Goal: Task Accomplishment & Management: Manage account settings

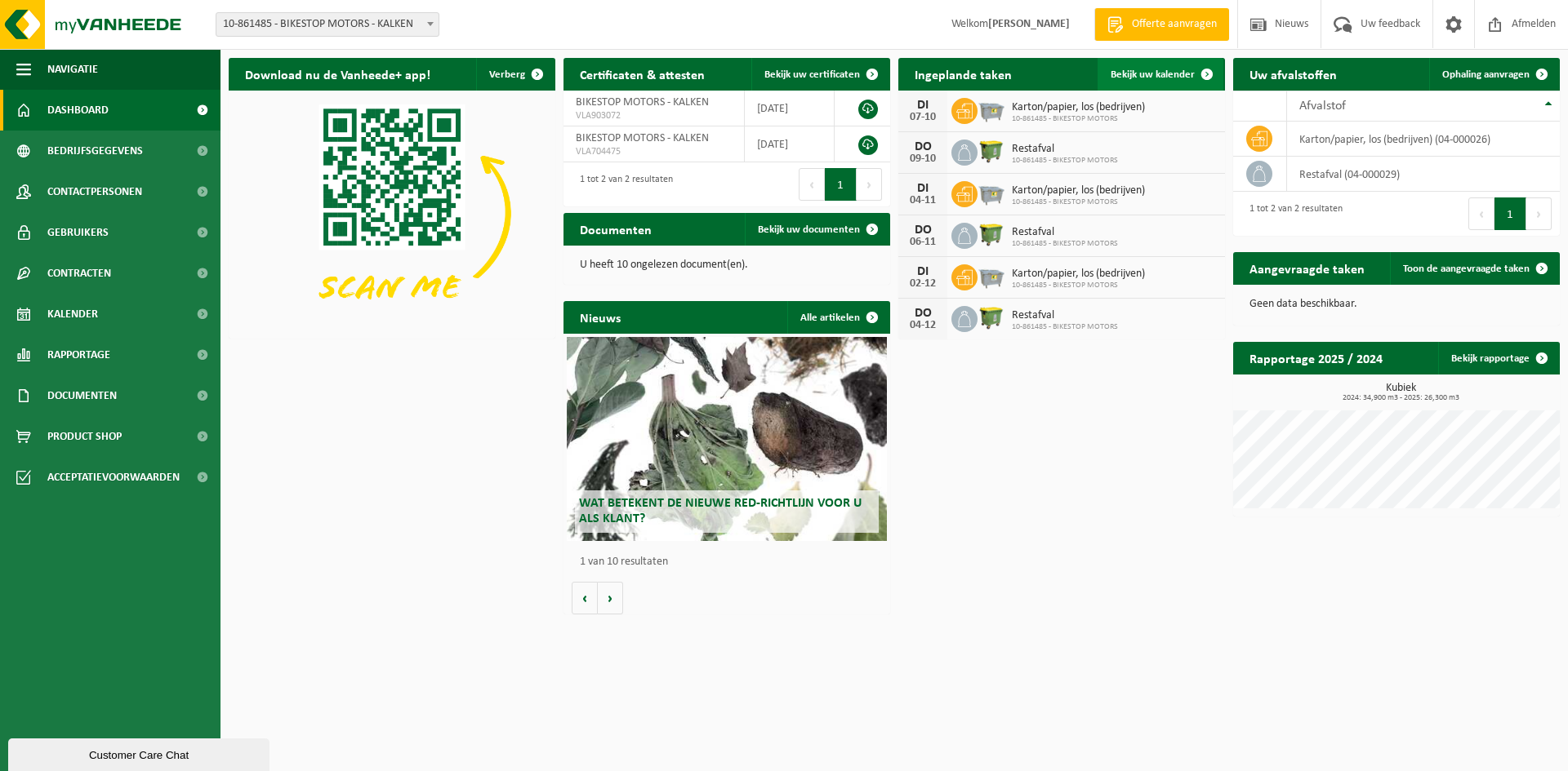
click at [1183, 72] on span "Bekijk uw kalender" at bounding box center [1153, 75] width 84 height 11
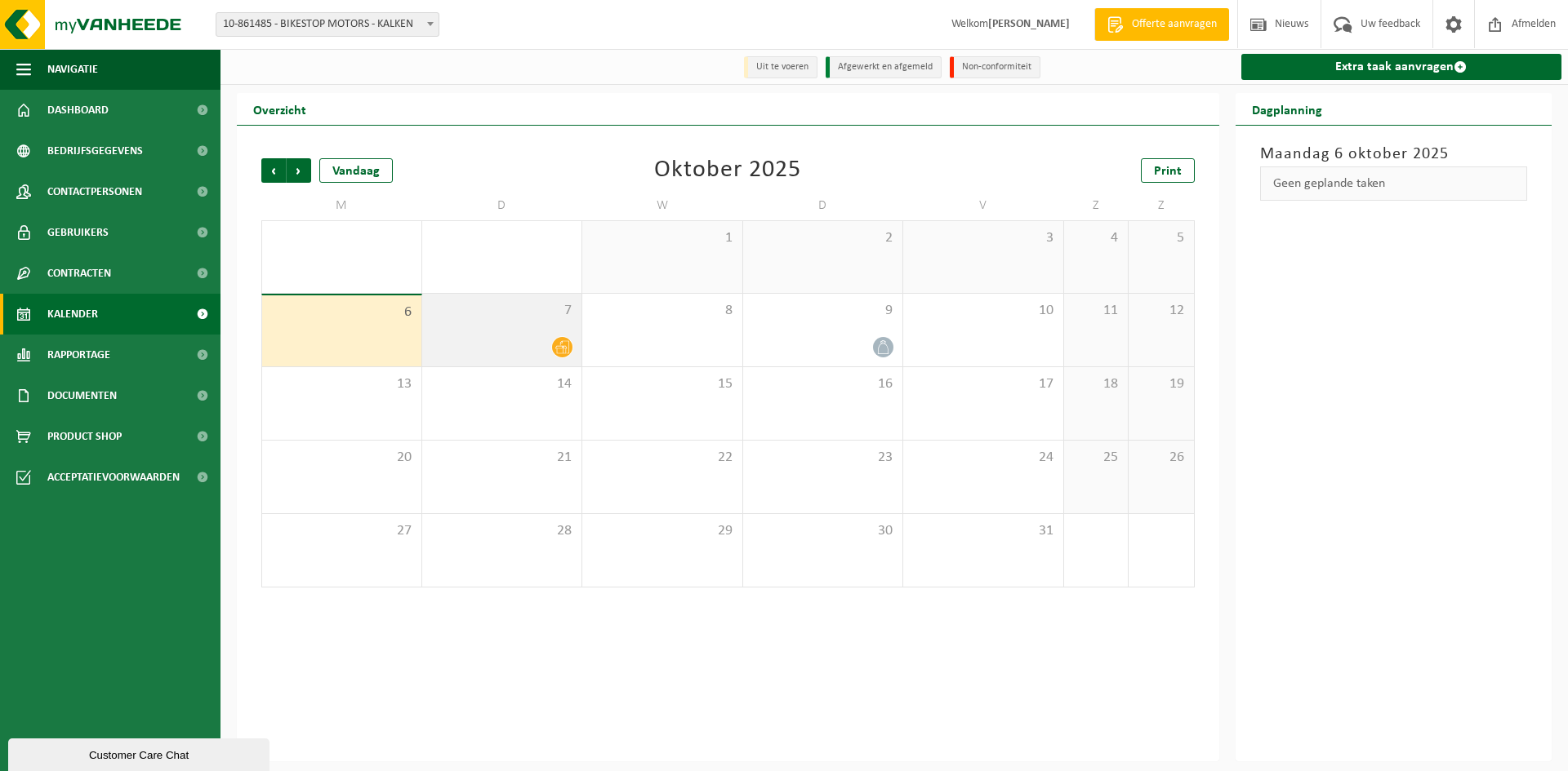
click at [557, 345] on icon at bounding box center [562, 347] width 14 height 14
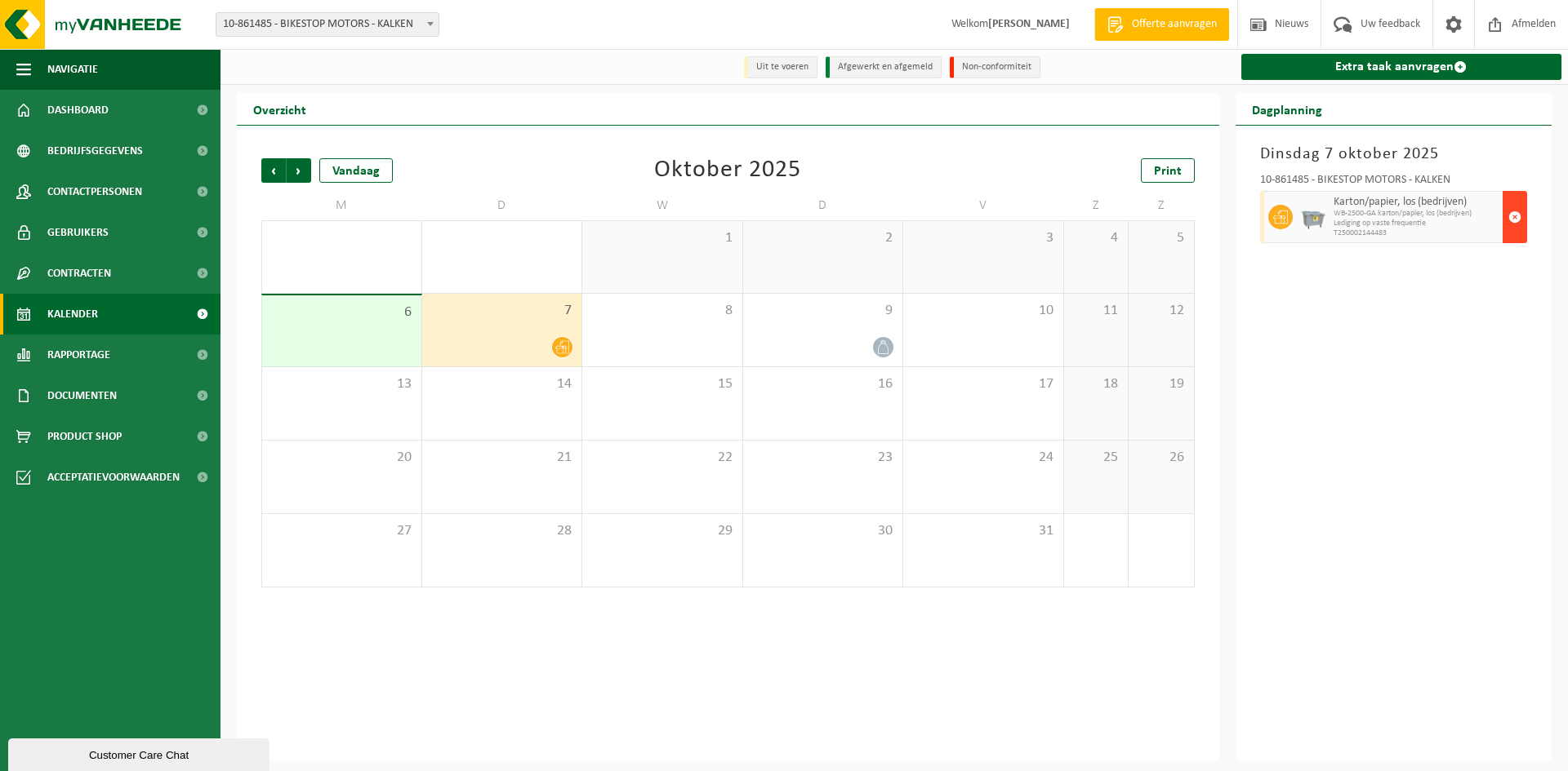
click at [1512, 220] on span "button" at bounding box center [1514, 217] width 13 height 33
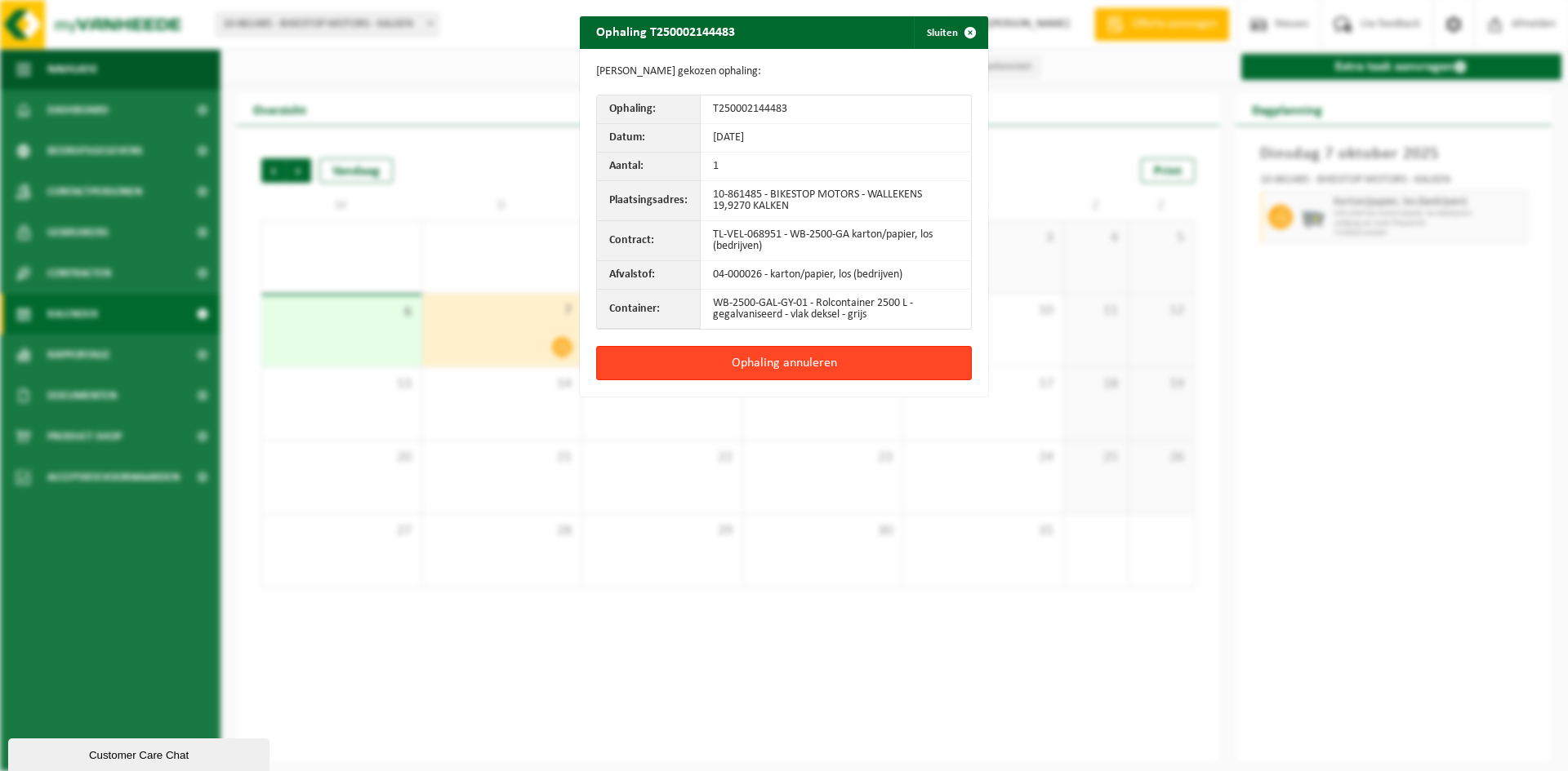
click at [815, 364] on button "Ophaling annuleren" at bounding box center [784, 363] width 376 height 34
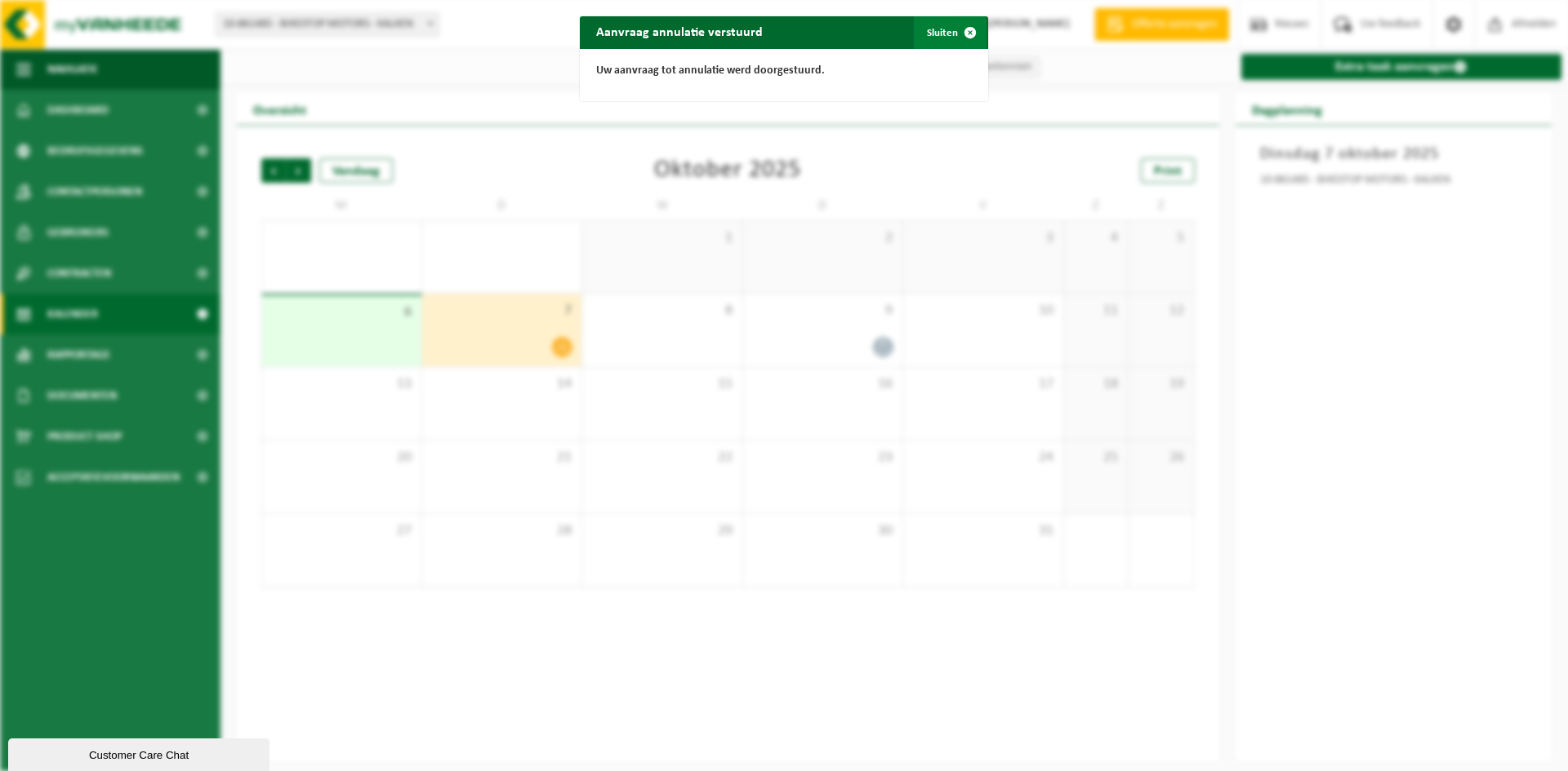
click at [968, 37] on span "button" at bounding box center [970, 33] width 33 height 33
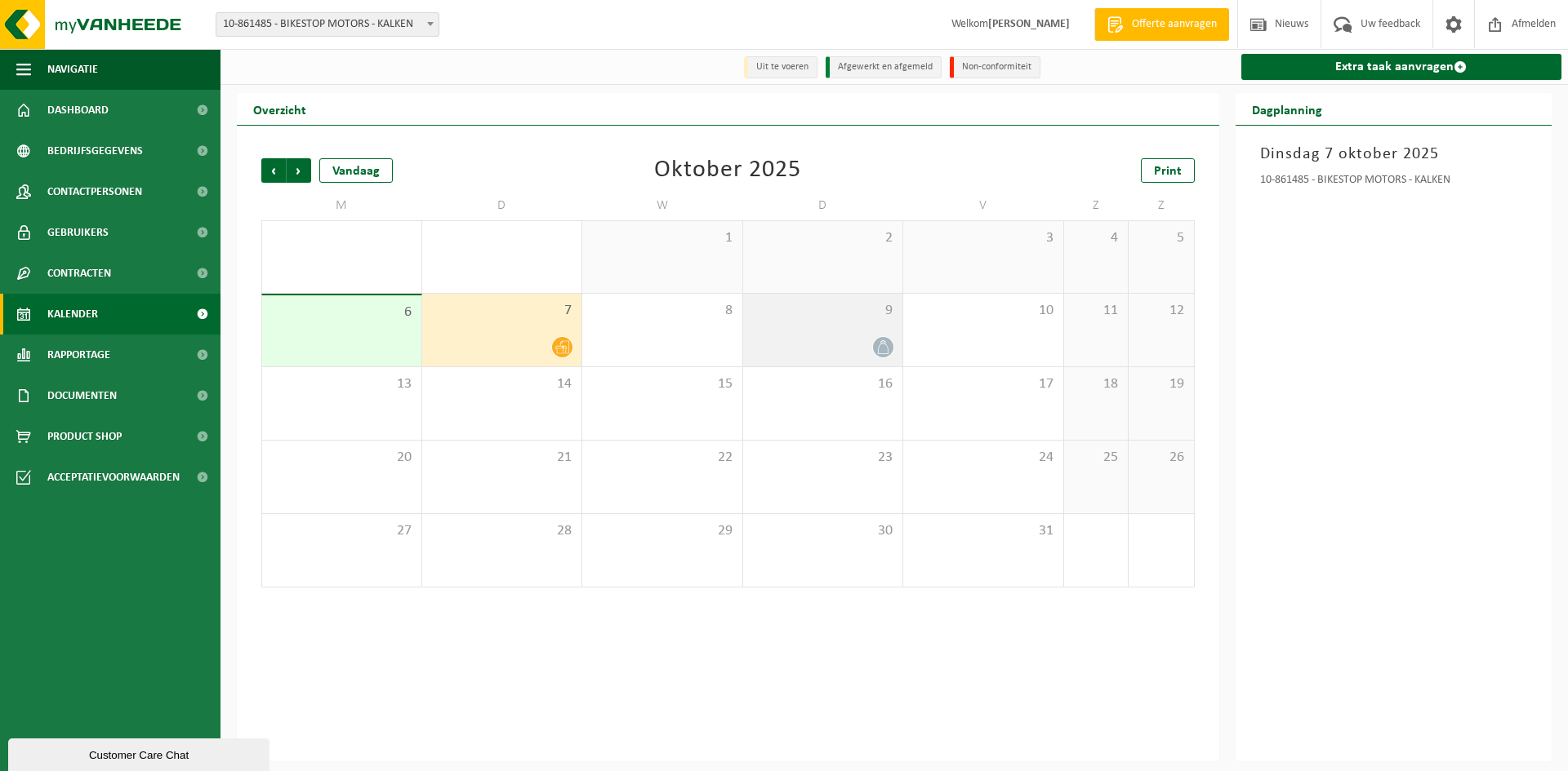
click at [824, 329] on div "9" at bounding box center [823, 330] width 160 height 73
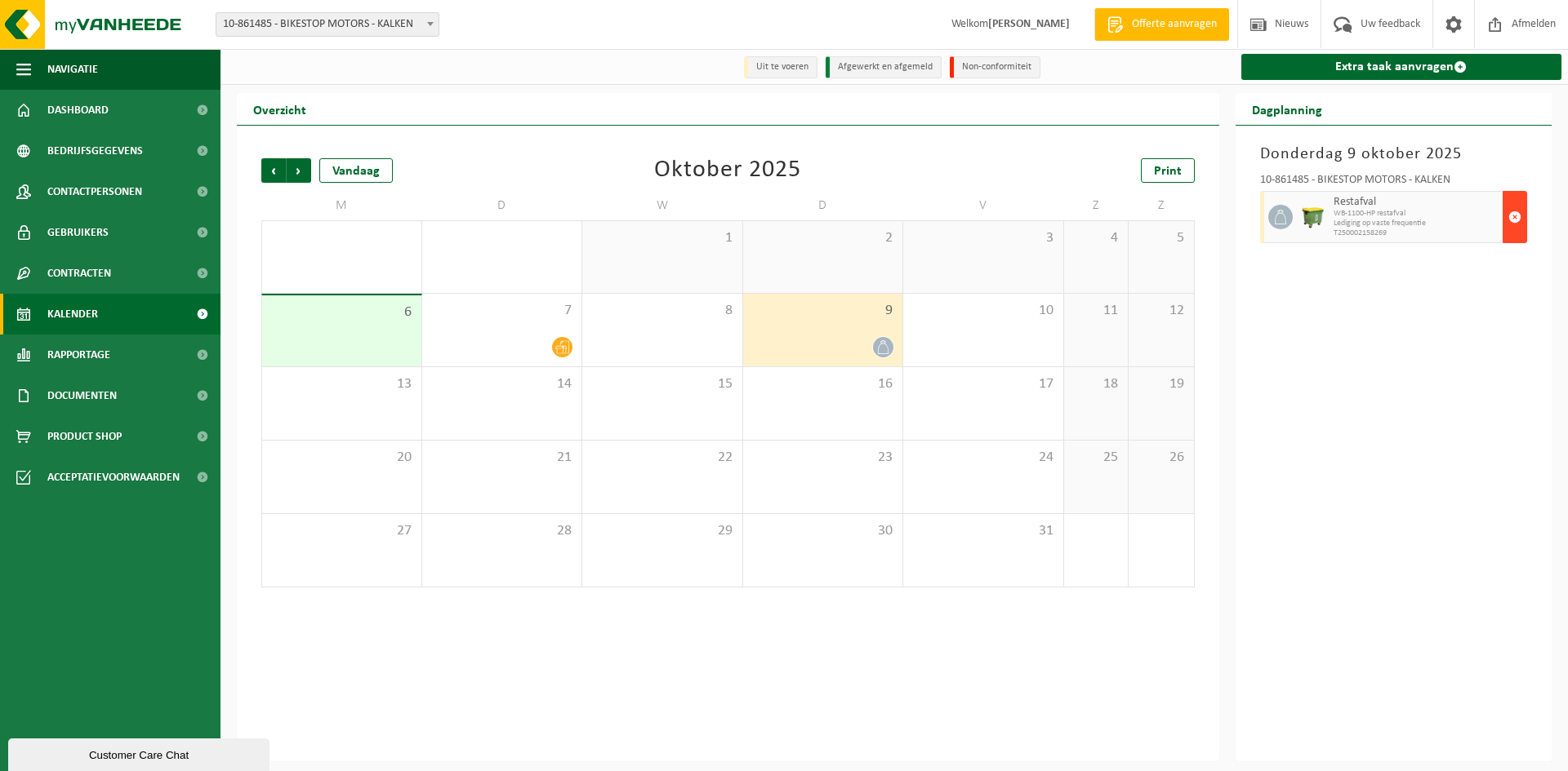
click at [1513, 222] on span "button" at bounding box center [1514, 217] width 13 height 33
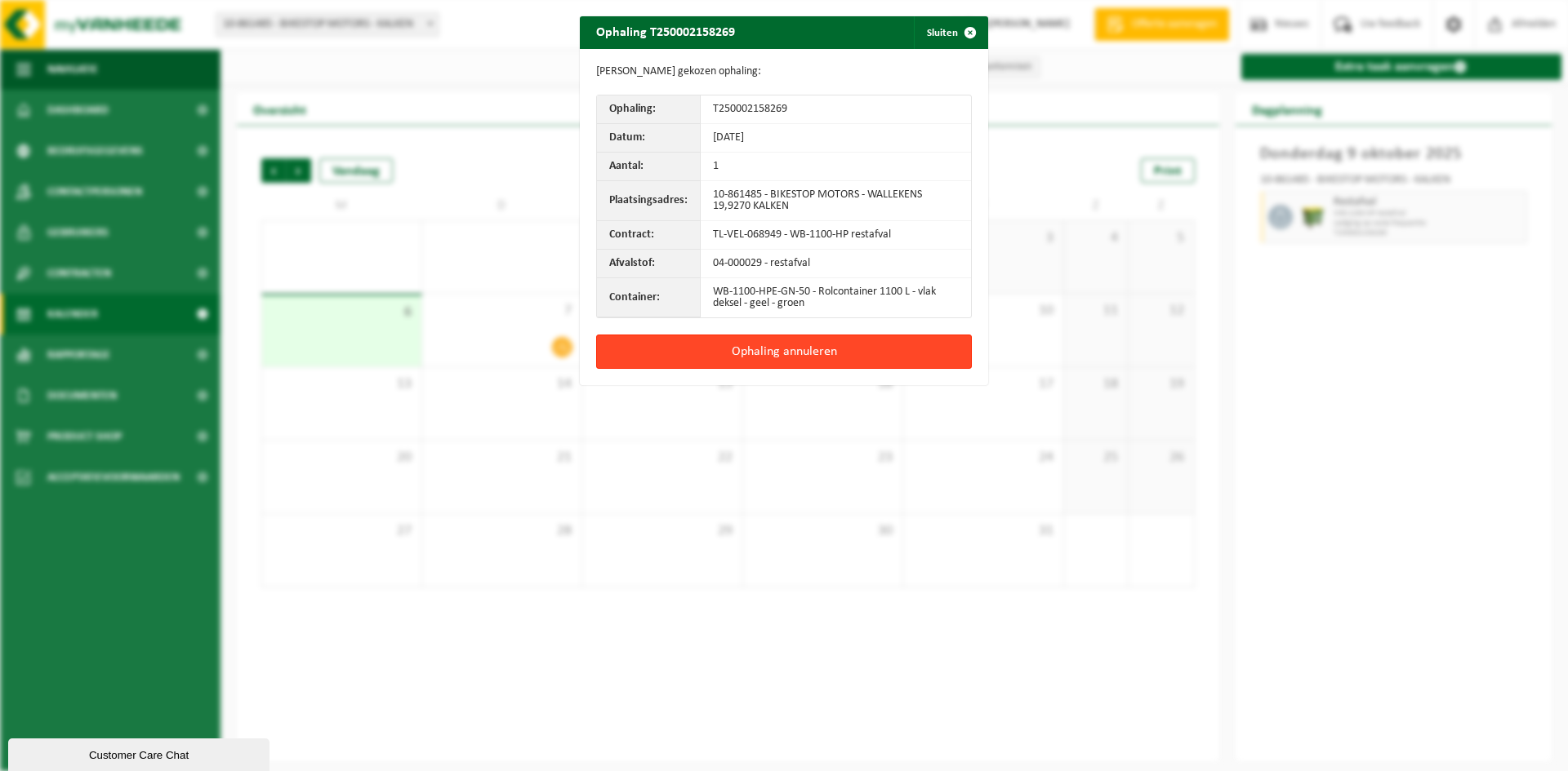
click at [905, 356] on button "Ophaling annuleren" at bounding box center [784, 352] width 376 height 34
